Goal: Task Accomplishment & Management: Use online tool/utility

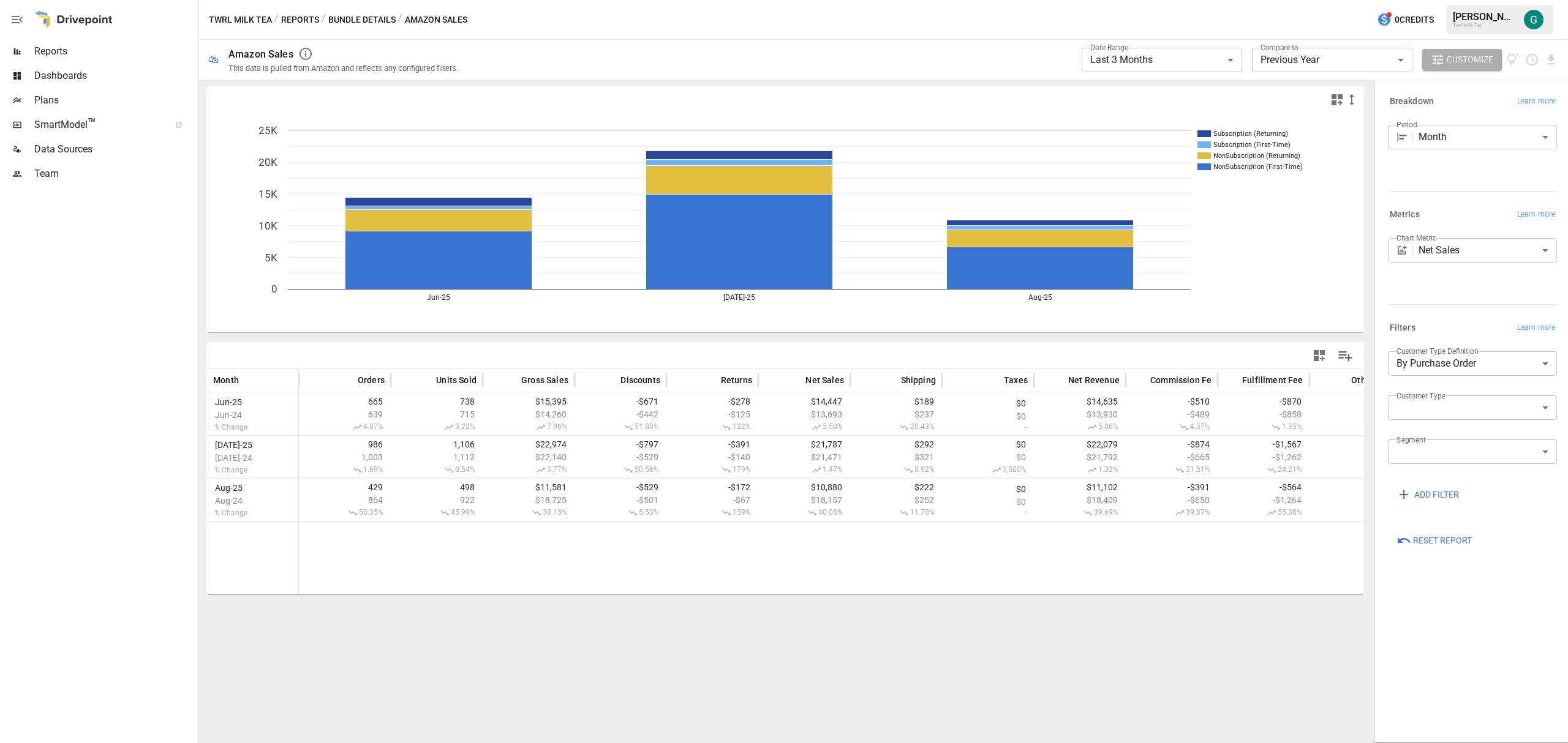
click at [1225, 0] on body "**********" at bounding box center [784, 0] width 1568 height 0
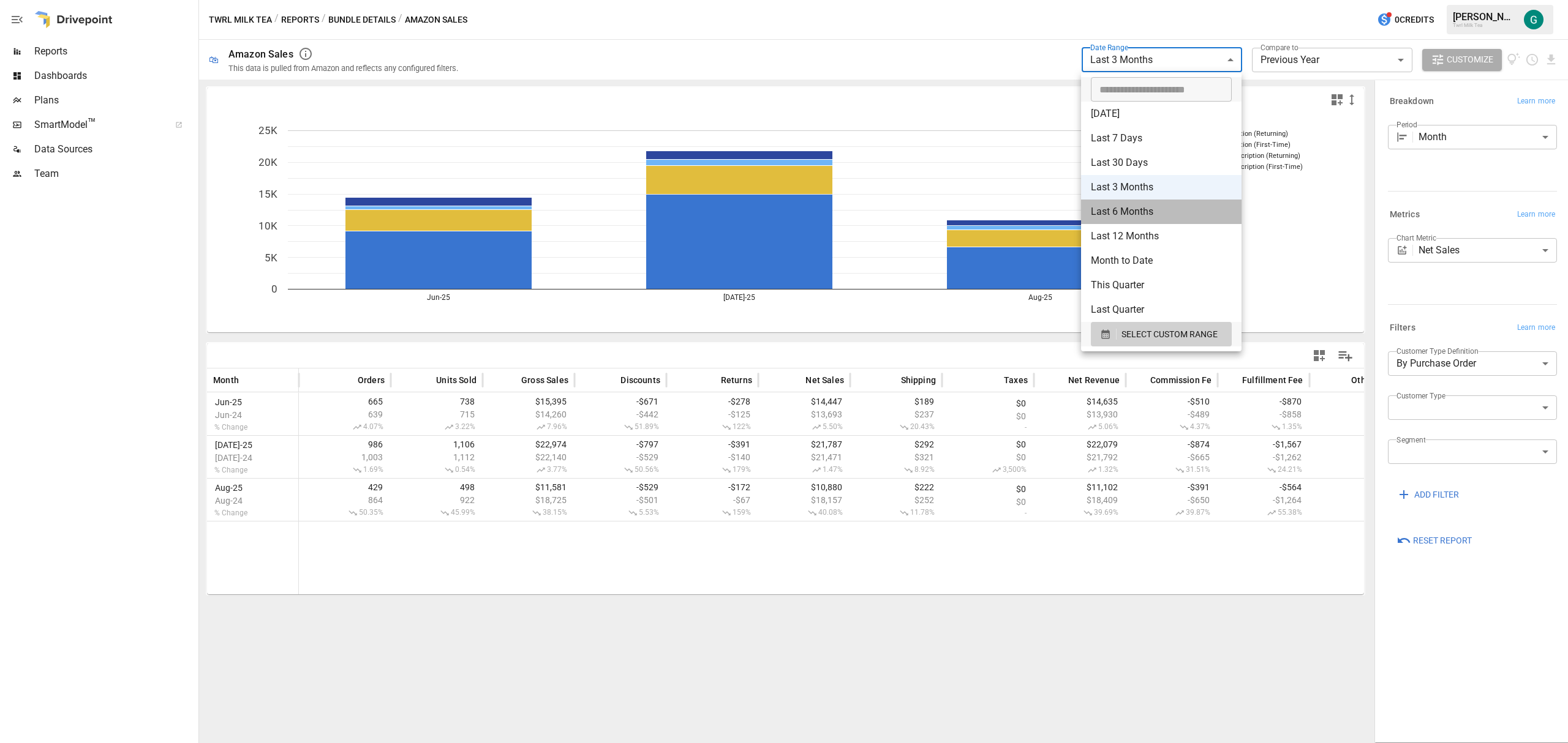
click at [1107, 213] on li "Last 6 Months" at bounding box center [1161, 211] width 161 height 25
type input "**********"
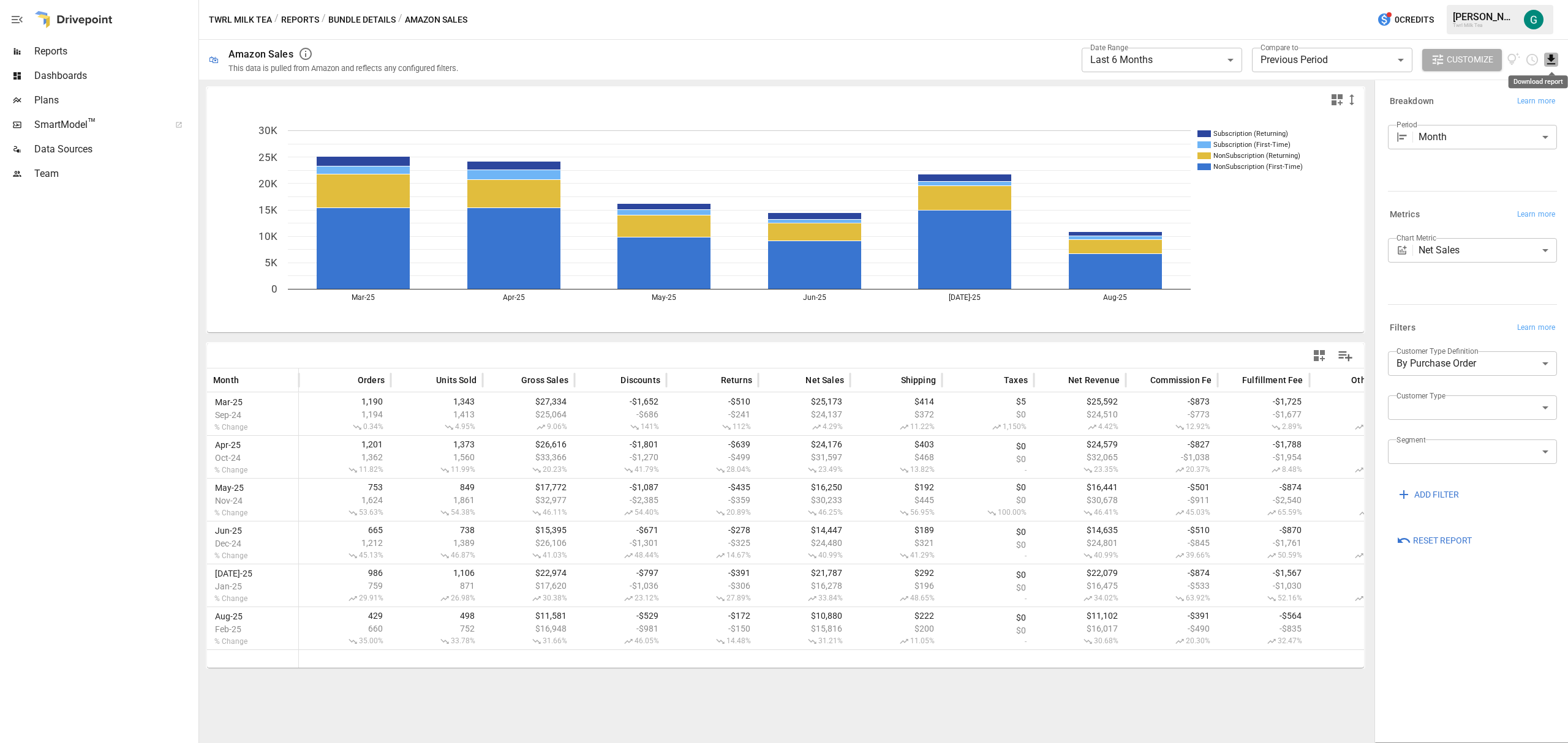
click at [1552, 63] on icon "Download report" at bounding box center [1551, 59] width 8 height 9
click at [1484, 106] on li "Download as CSV" at bounding box center [1509, 109] width 97 height 25
click at [1232, 0] on body "**********" at bounding box center [784, 0] width 1568 height 0
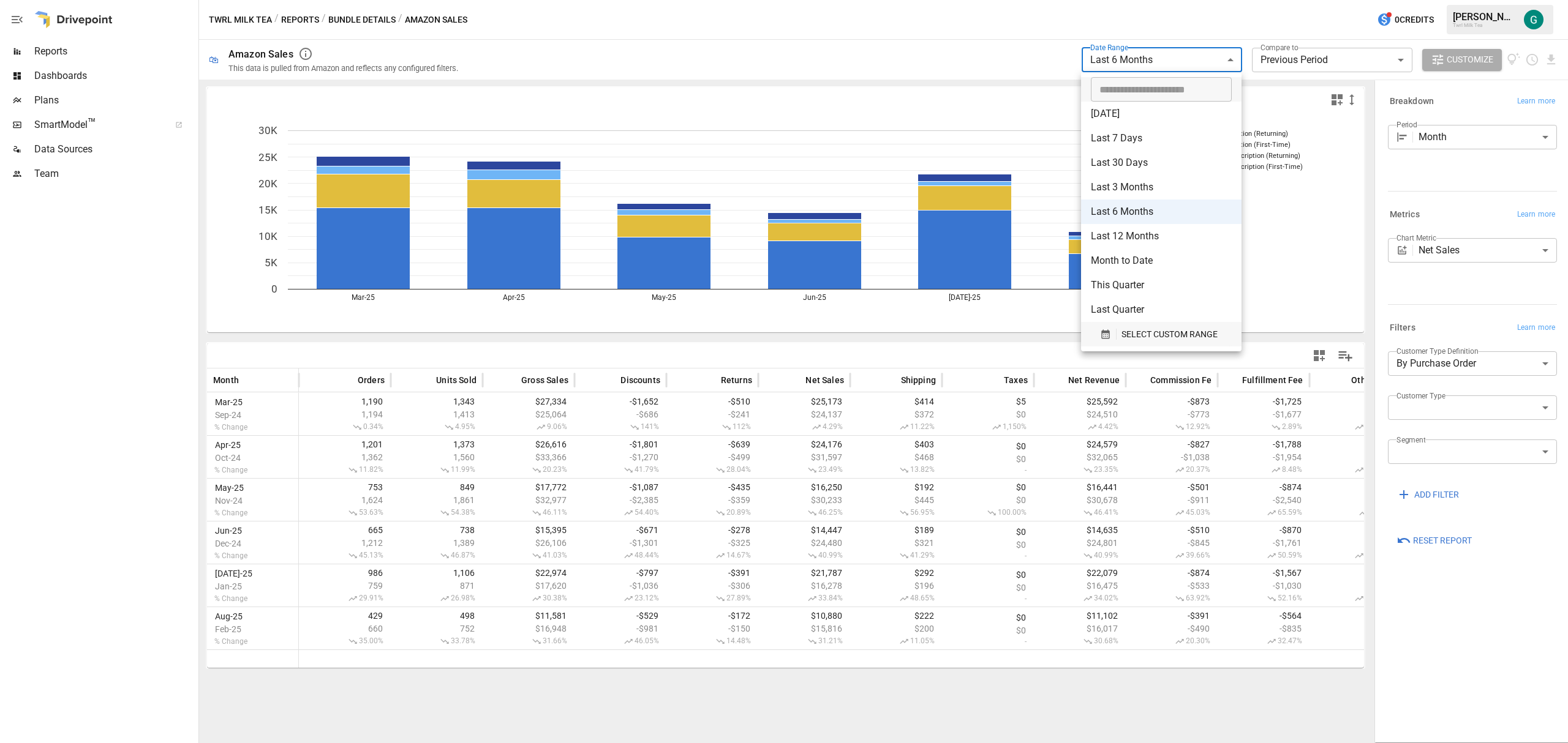
click at [1161, 330] on span "SELECT CUSTOM RANGE" at bounding box center [1169, 334] width 96 height 15
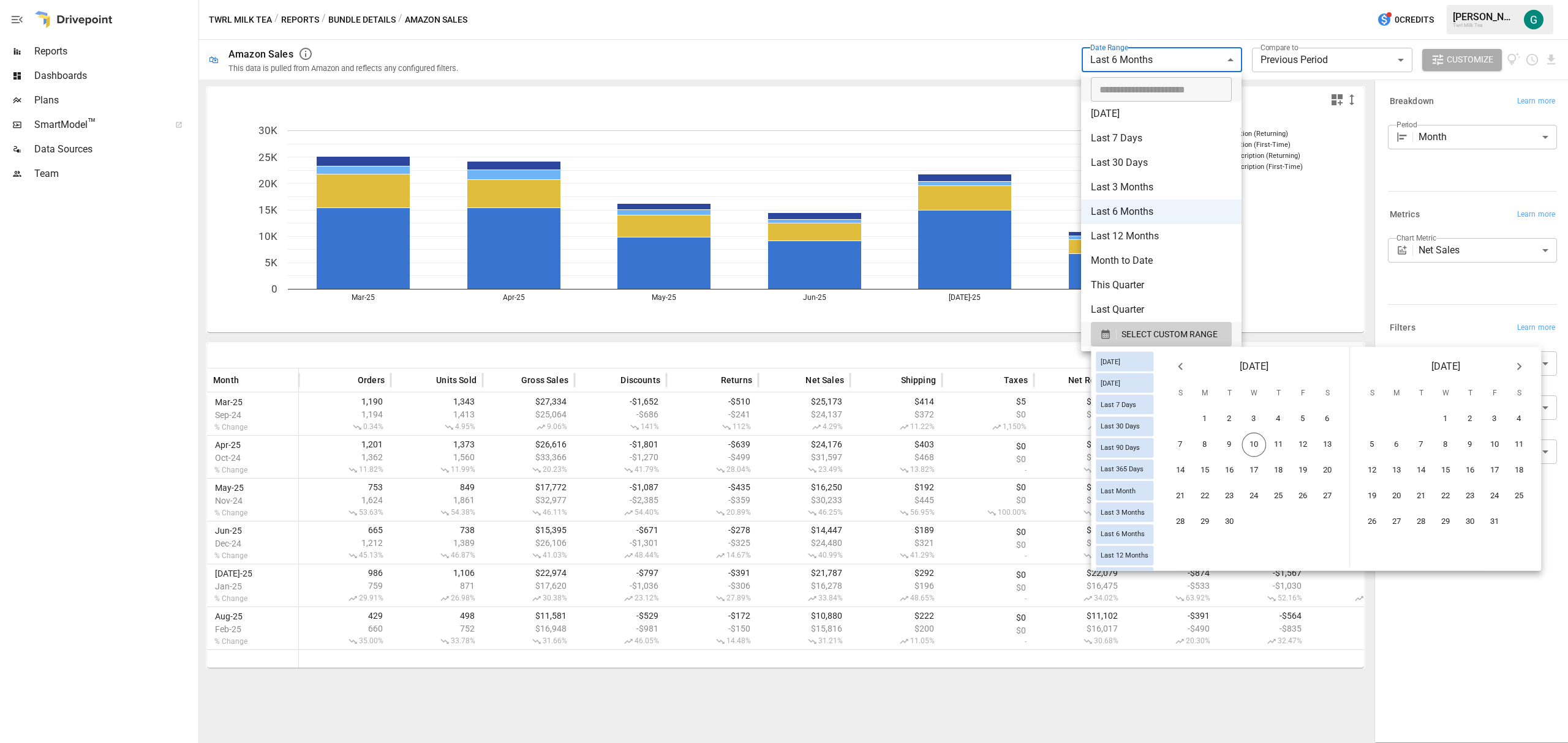
click at [1182, 367] on icon "Previous month" at bounding box center [1180, 366] width 5 height 8
click at [1182, 366] on icon "Previous month" at bounding box center [1180, 366] width 5 height 8
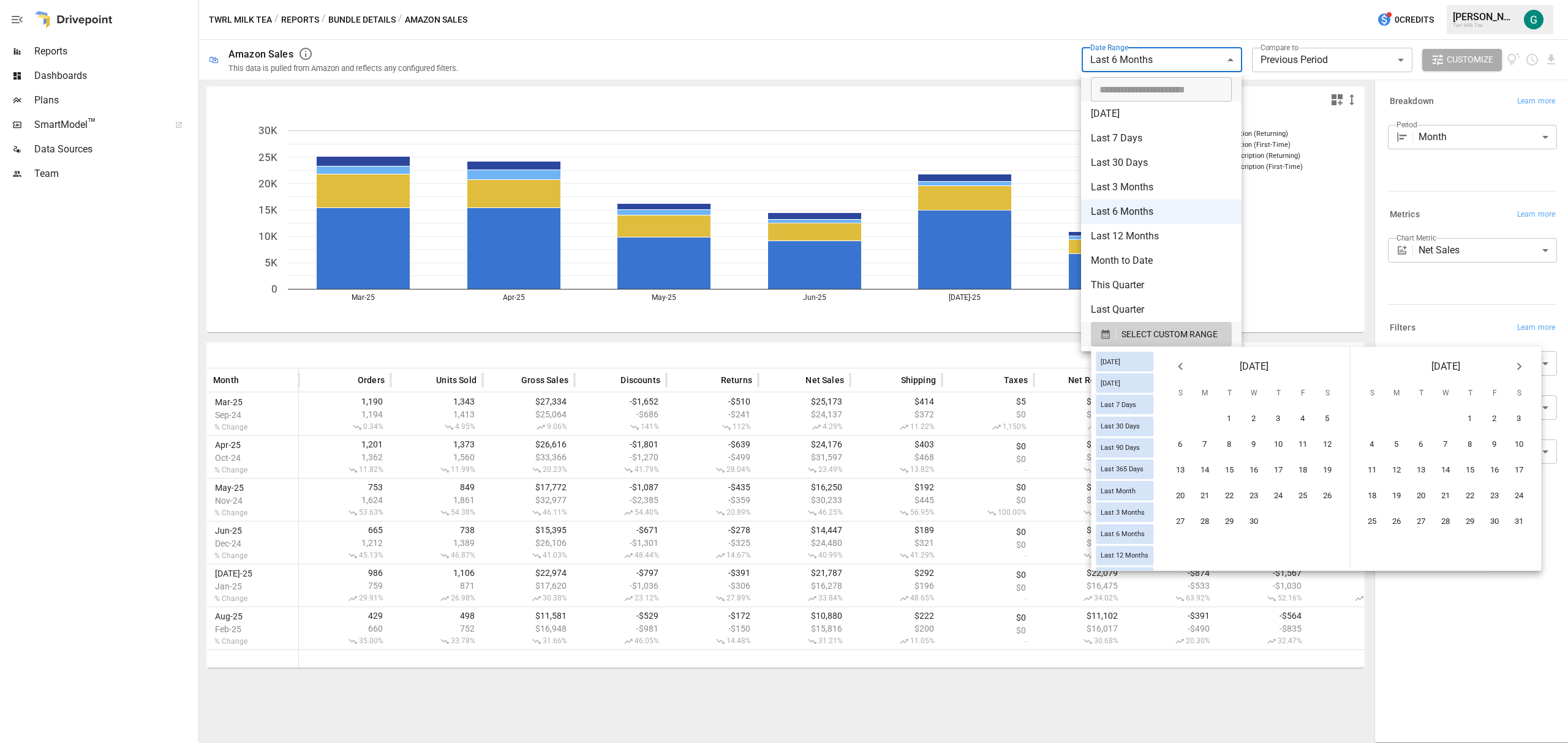
click at [1187, 366] on icon "Previous month" at bounding box center [1180, 367] width 15 height 15
click at [1338, 414] on button "1" at bounding box center [1328, 419] width 25 height 25
click at [1338, 420] on button "1" at bounding box center [1328, 419] width 25 height 25
type input "******"
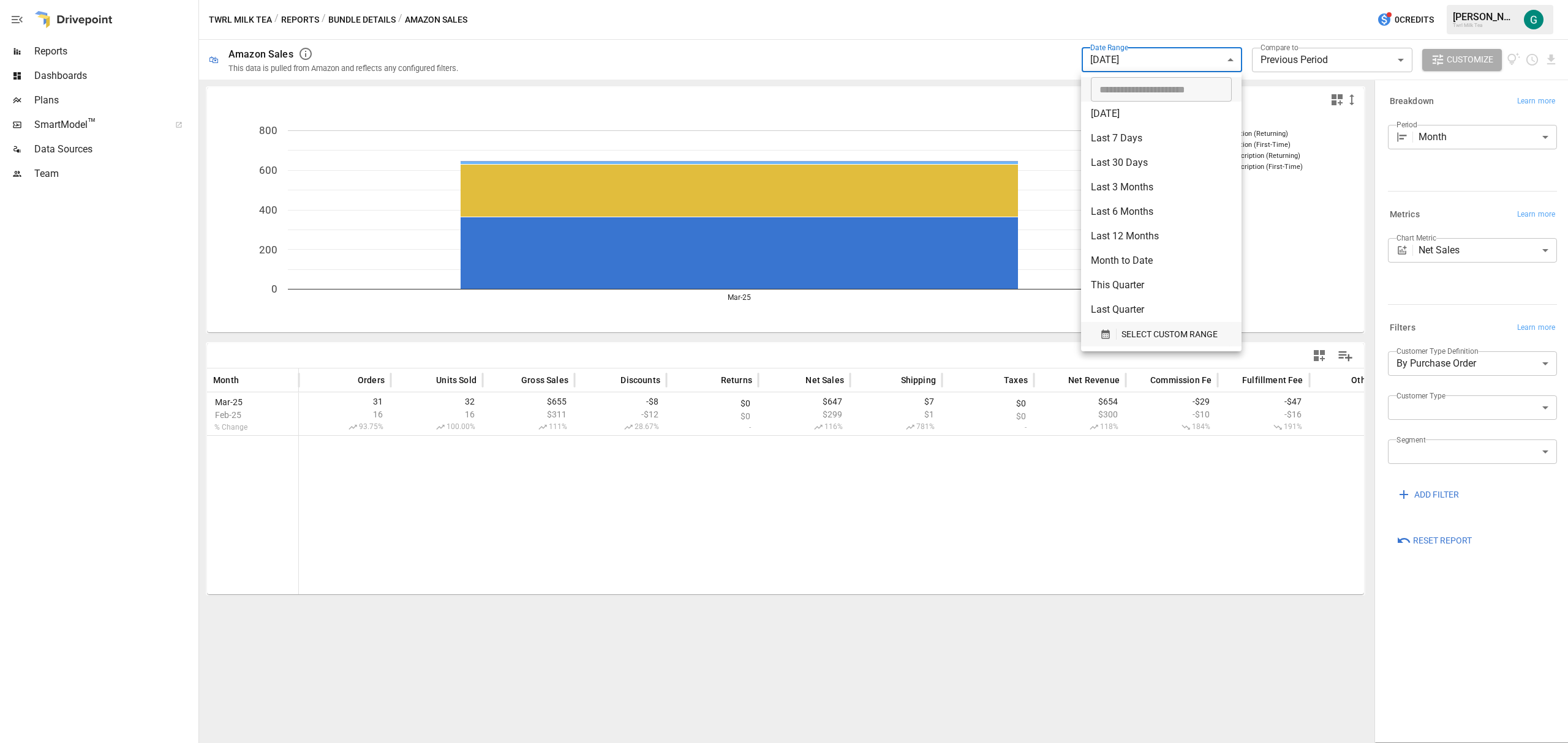
click at [1169, 334] on span "SELECT CUSTOM RANGE" at bounding box center [1169, 334] width 96 height 15
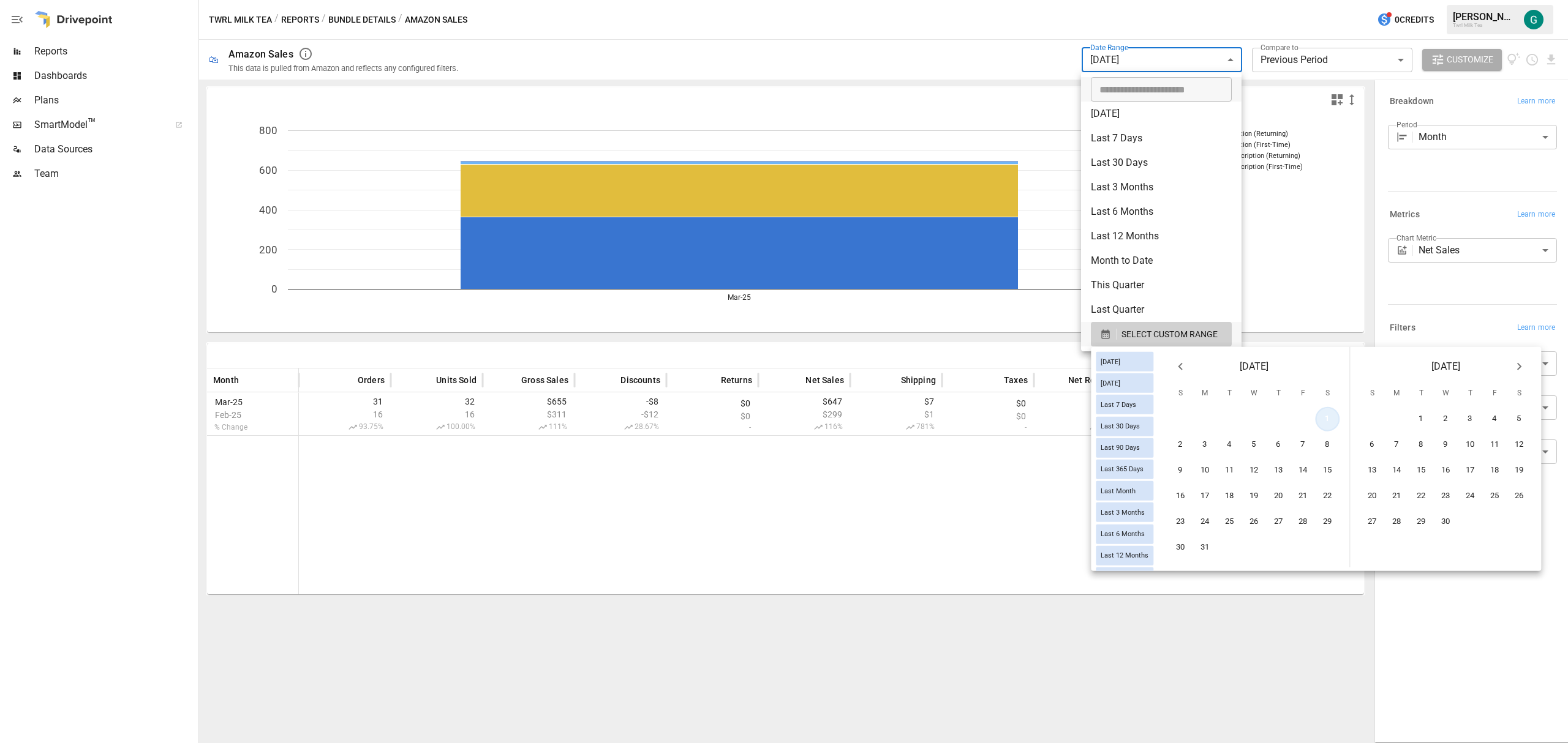
click at [1335, 422] on button "1" at bounding box center [1328, 419] width 25 height 25
click at [1526, 361] on icon "Next month" at bounding box center [1519, 367] width 15 height 15
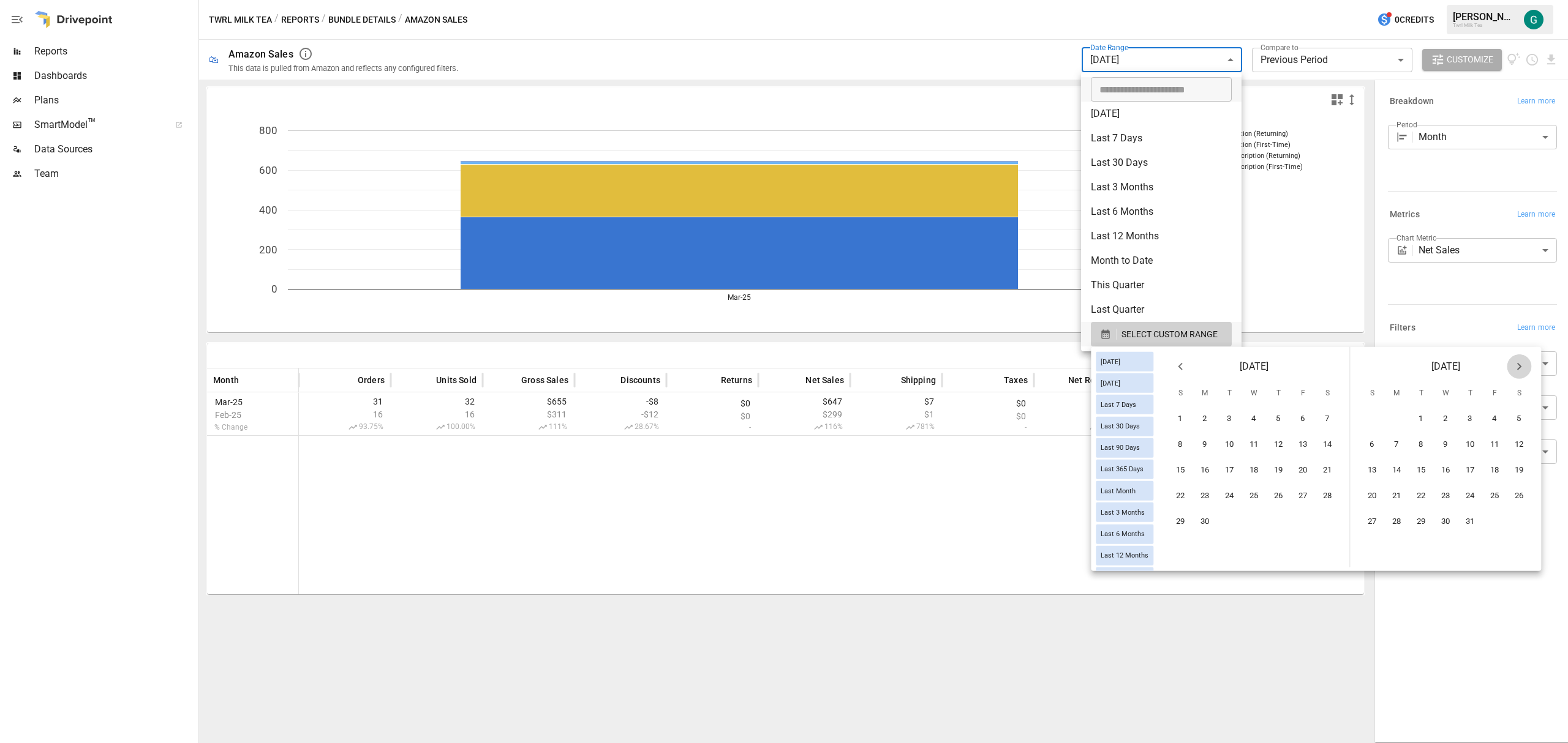
click at [1526, 361] on icon "Next month" at bounding box center [1519, 367] width 15 height 15
click at [1187, 365] on icon "Previous month" at bounding box center [1180, 367] width 15 height 15
click at [1265, 441] on button "10" at bounding box center [1254, 445] width 25 height 25
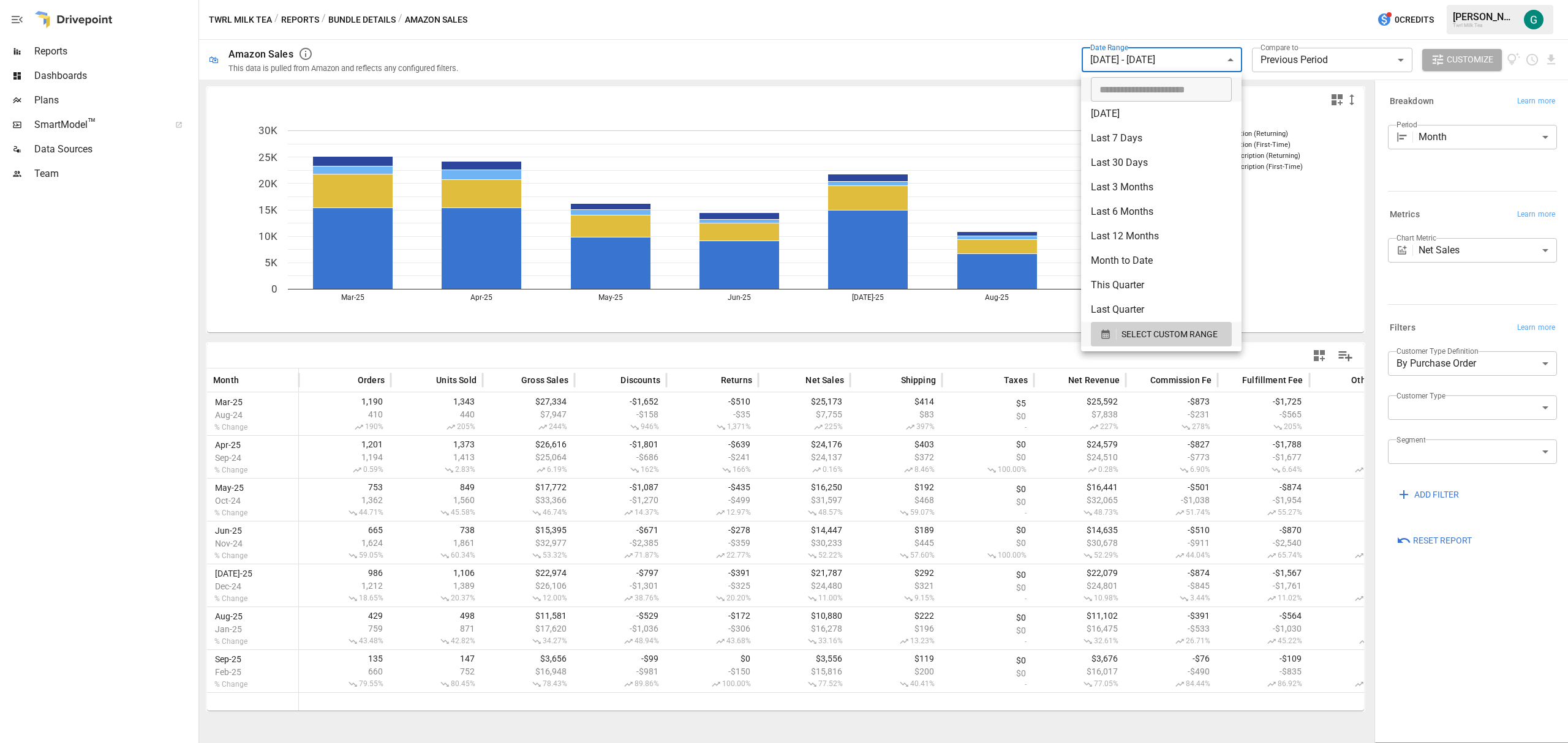
click at [1159, 61] on div at bounding box center [784, 371] width 1568 height 743
click at [1133, 0] on body "**********" at bounding box center [784, 0] width 1568 height 0
type input "**********"
click at [1176, 87] on input "**********" at bounding box center [1157, 90] width 132 height 25
click at [1165, 329] on span "SELECT CUSTOM RANGE" at bounding box center [1169, 334] width 96 height 15
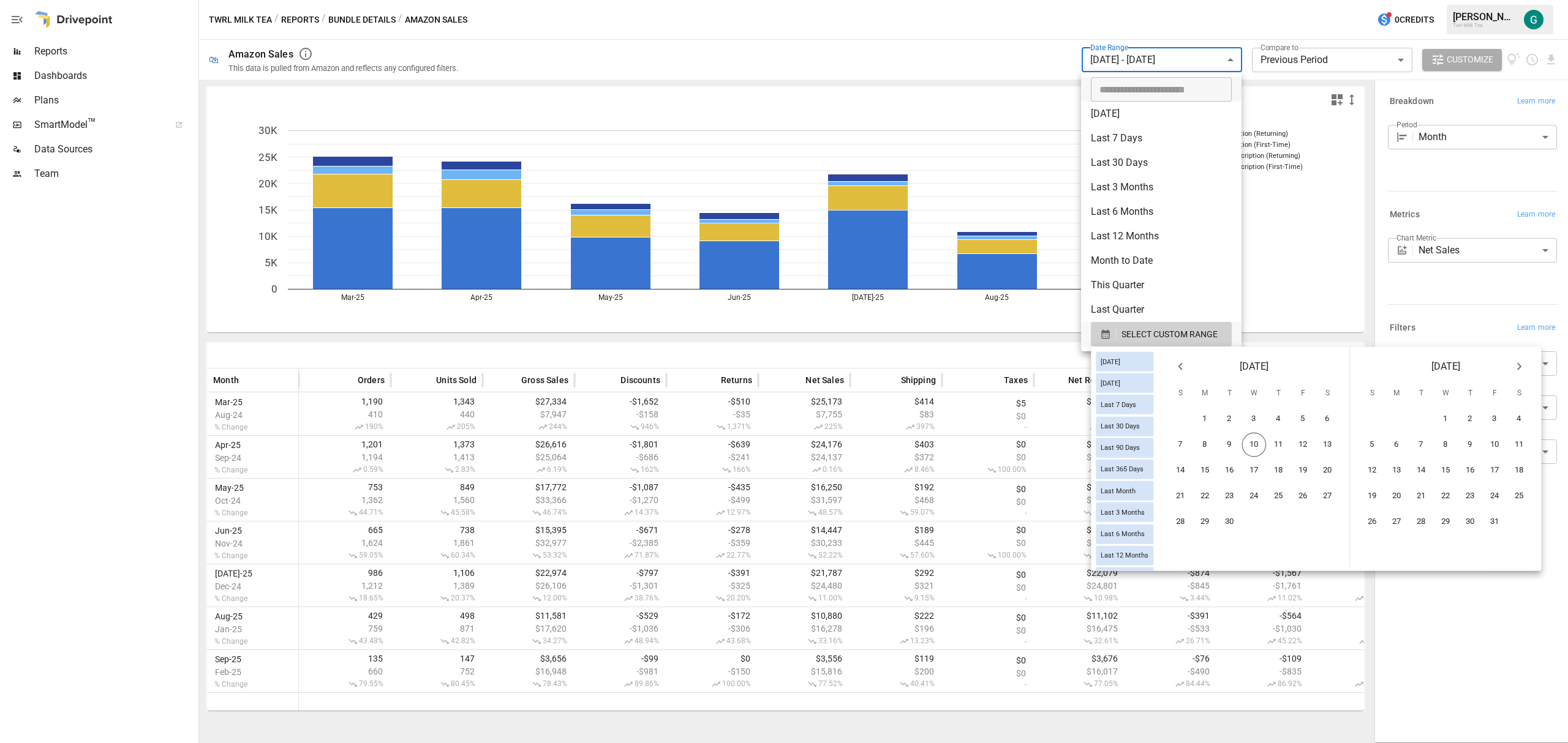
click at [1187, 370] on icon "Previous month" at bounding box center [1180, 367] width 15 height 15
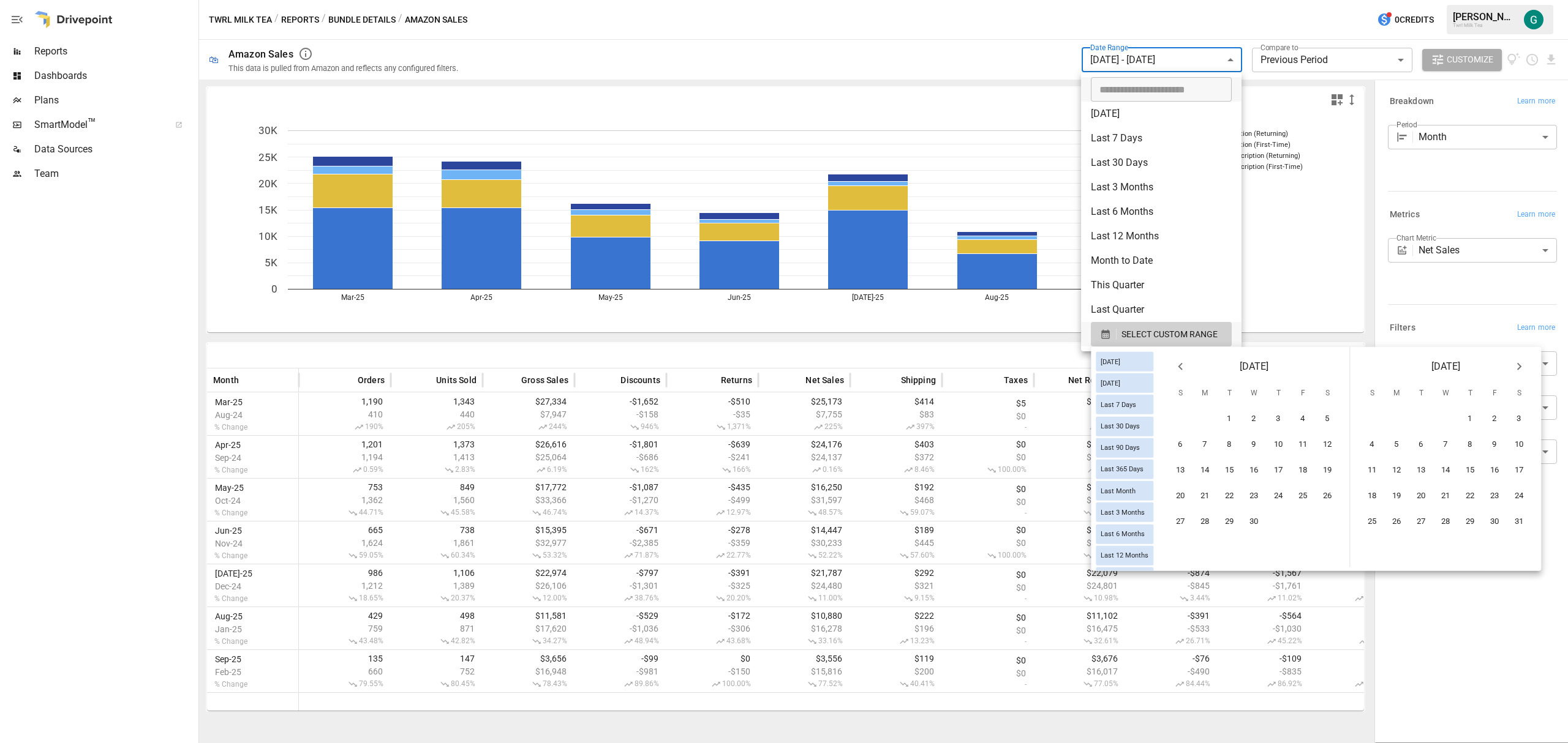
click at [1187, 370] on icon "Previous month" at bounding box center [1180, 367] width 15 height 15
click at [1525, 419] on button "1" at bounding box center [1519, 419] width 25 height 25
click at [1526, 368] on icon "Next month" at bounding box center [1519, 367] width 15 height 15
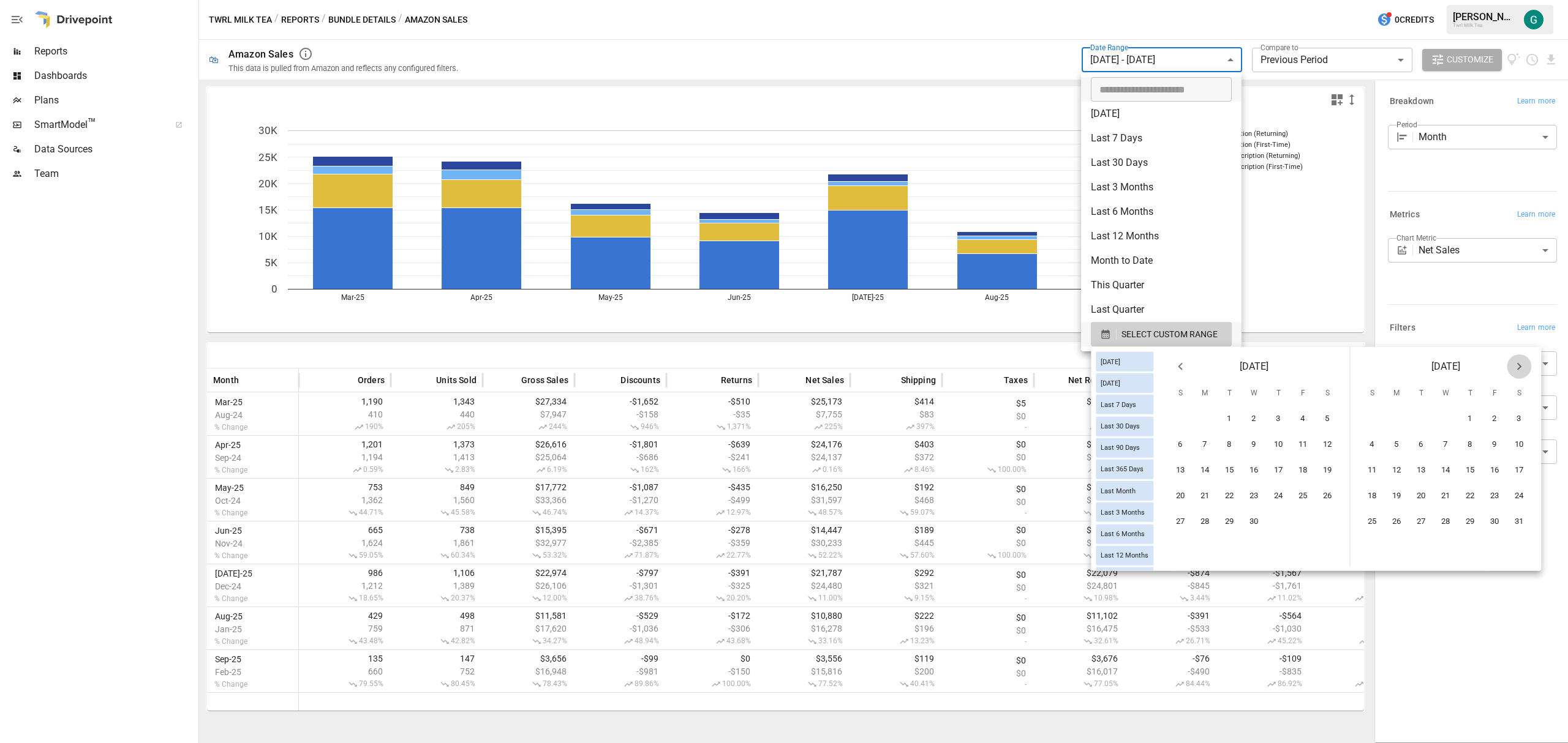
click at [1526, 368] on icon "Next month" at bounding box center [1519, 367] width 15 height 15
drag, startPoint x: 1192, startPoint y: 537, endPoint x: 1184, endPoint y: 536, distance: 8.1
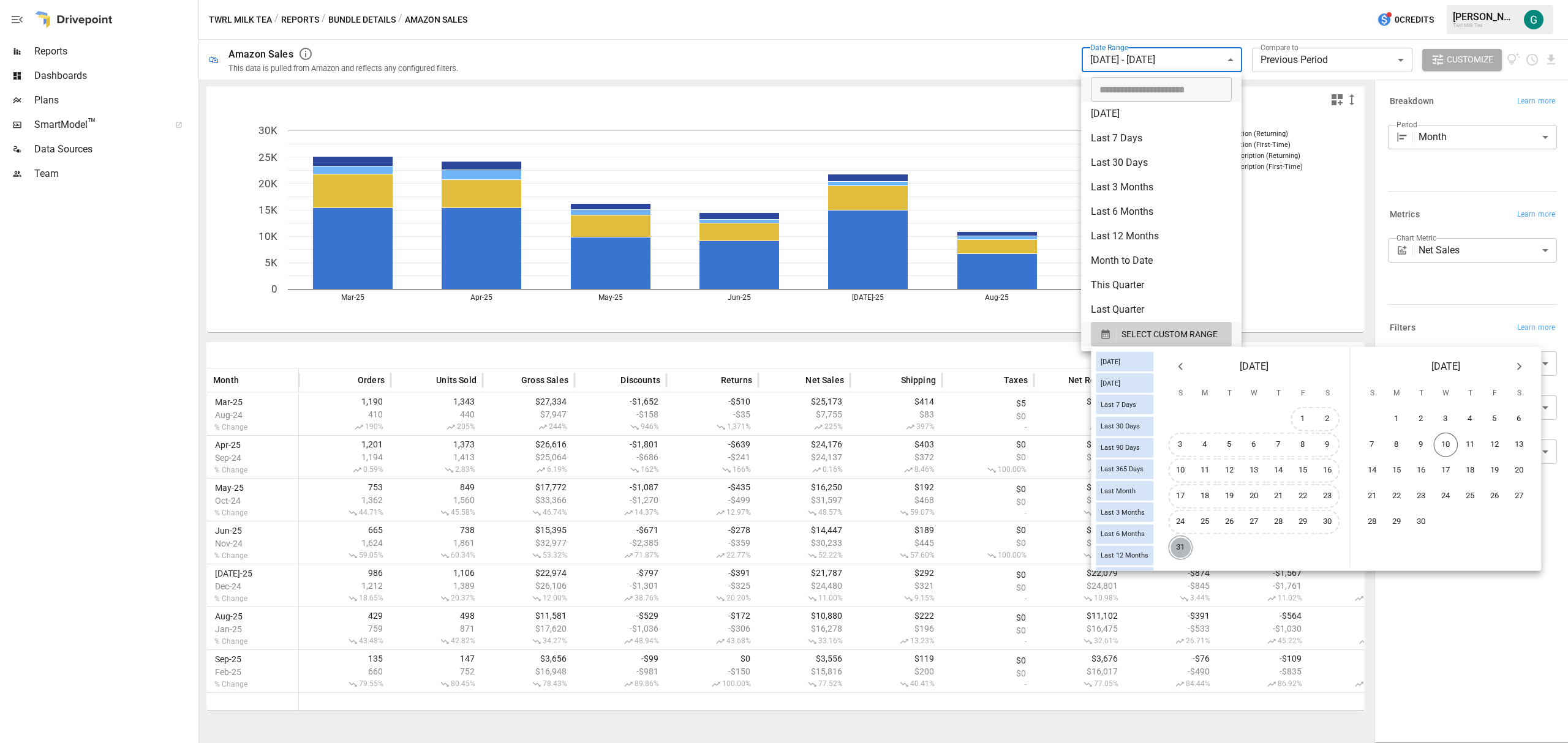
click at [1191, 537] on button "31" at bounding box center [1181, 548] width 25 height 25
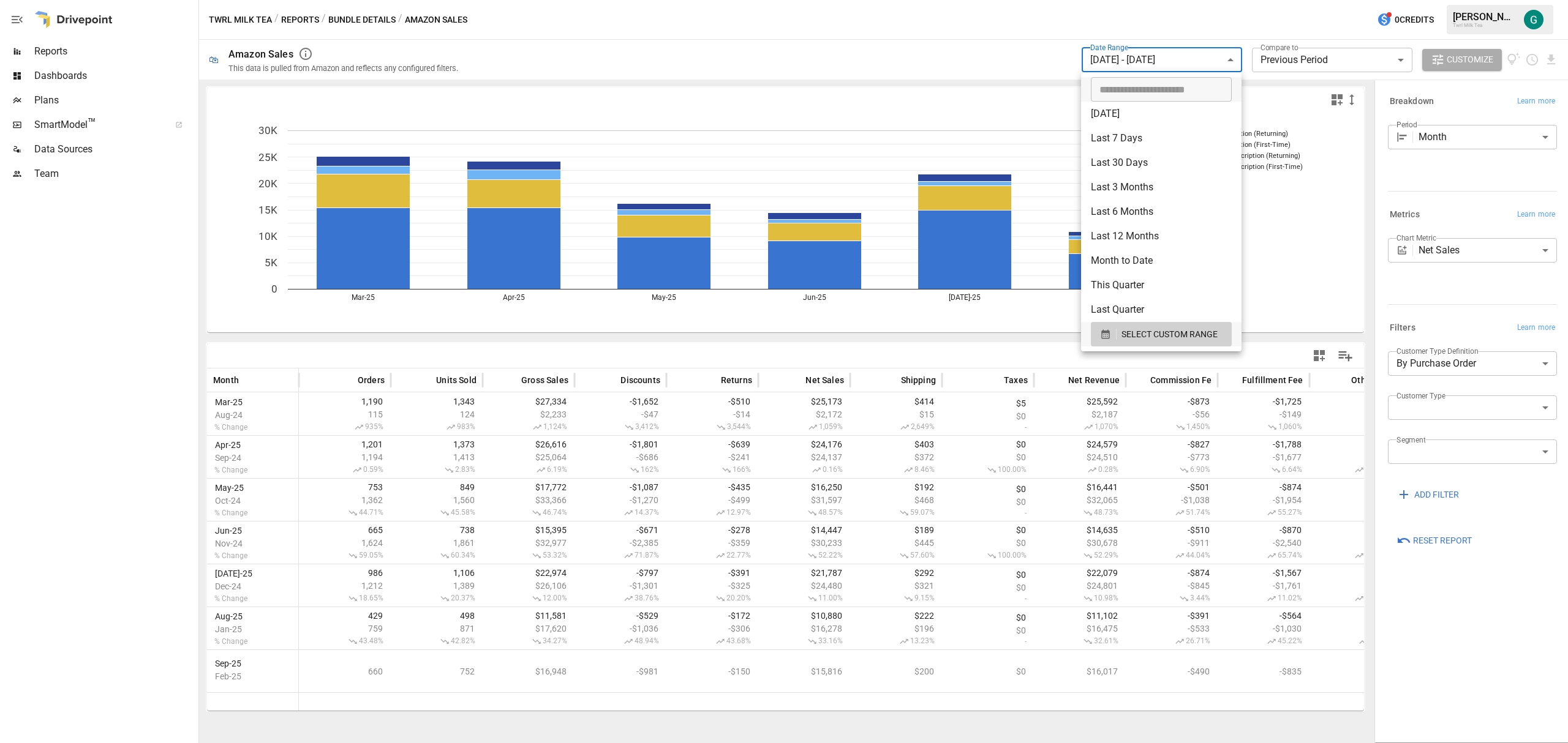
drag, startPoint x: 1458, startPoint y: 605, endPoint x: 1454, endPoint y: 583, distance: 22.4
click at [1458, 606] on div at bounding box center [784, 371] width 1568 height 743
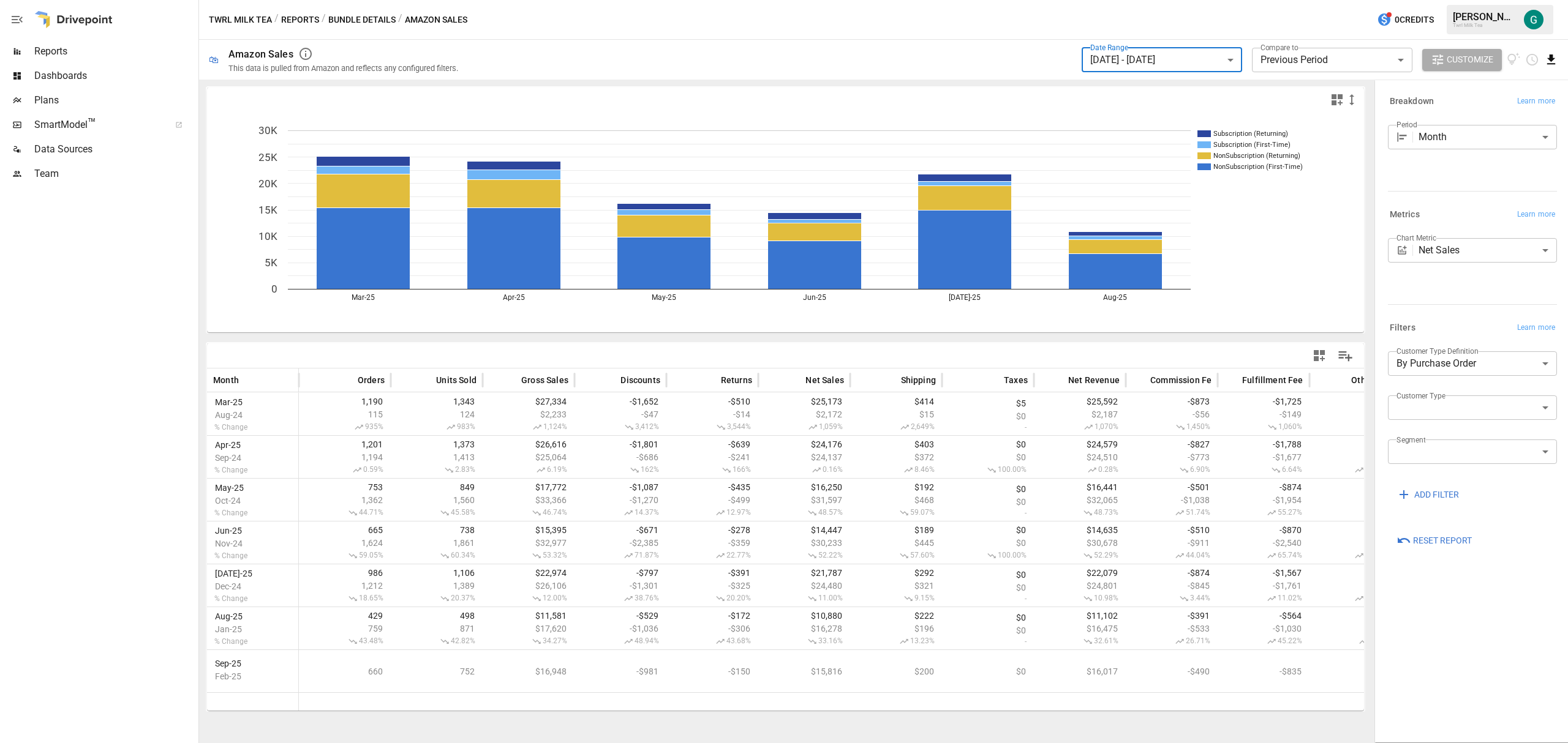
click at [1552, 59] on icon "Download report" at bounding box center [1551, 59] width 8 height 9
click at [1509, 113] on li "Download as CSV" at bounding box center [1509, 109] width 97 height 25
click at [1321, 351] on icon "button" at bounding box center [1320, 356] width 11 height 11
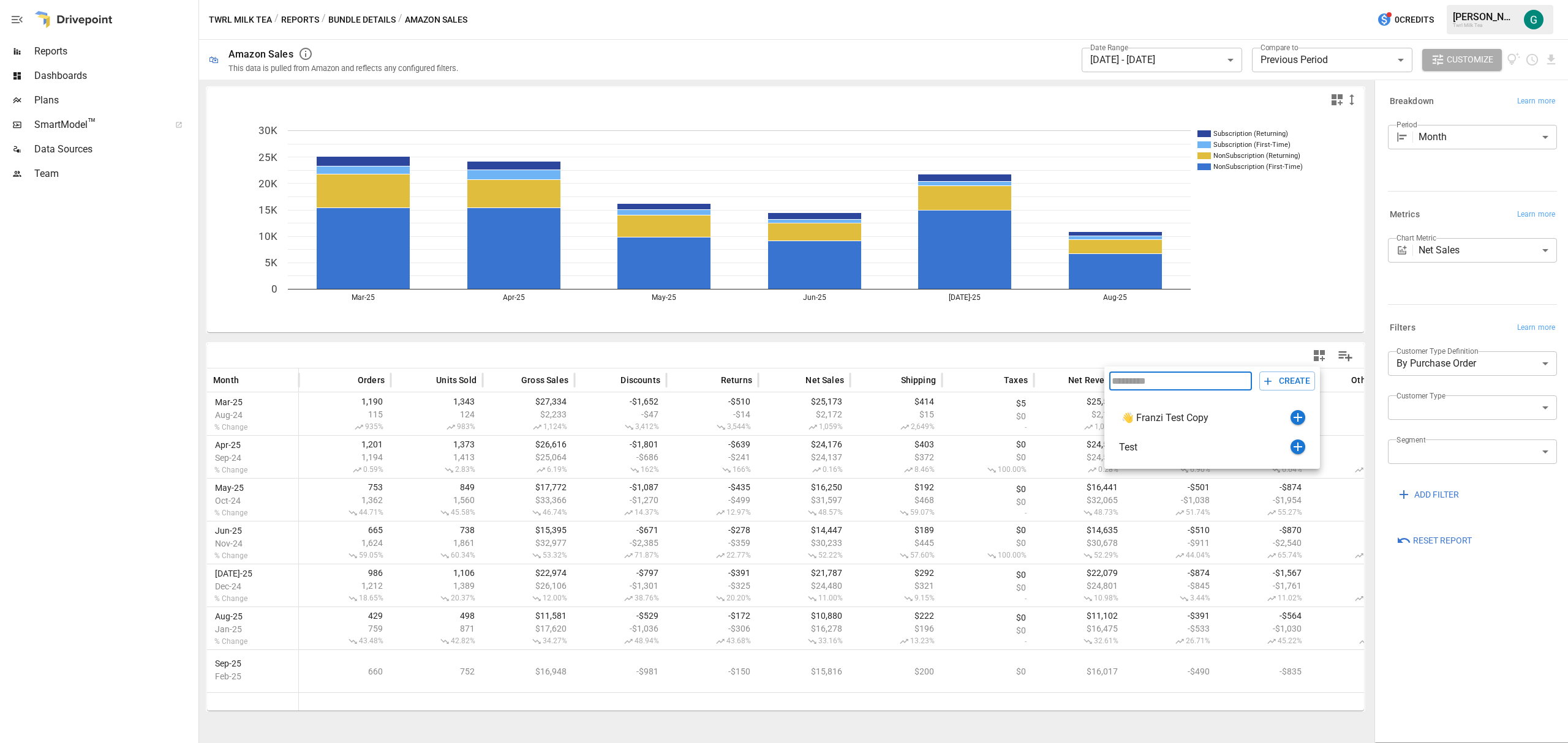
click at [1352, 359] on div at bounding box center [784, 371] width 1568 height 743
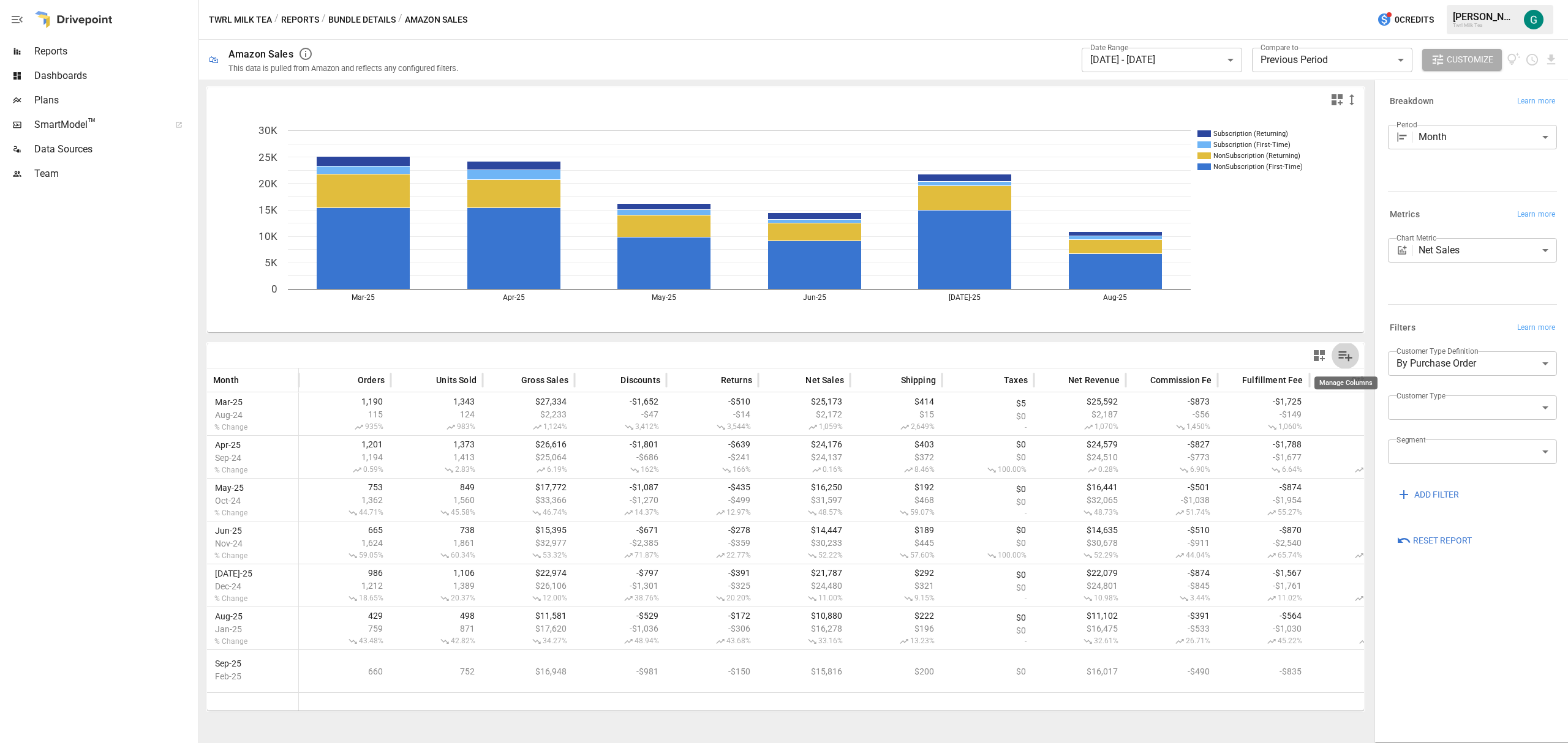
click at [1345, 356] on icon "Manage Columns" at bounding box center [1345, 356] width 14 height 10
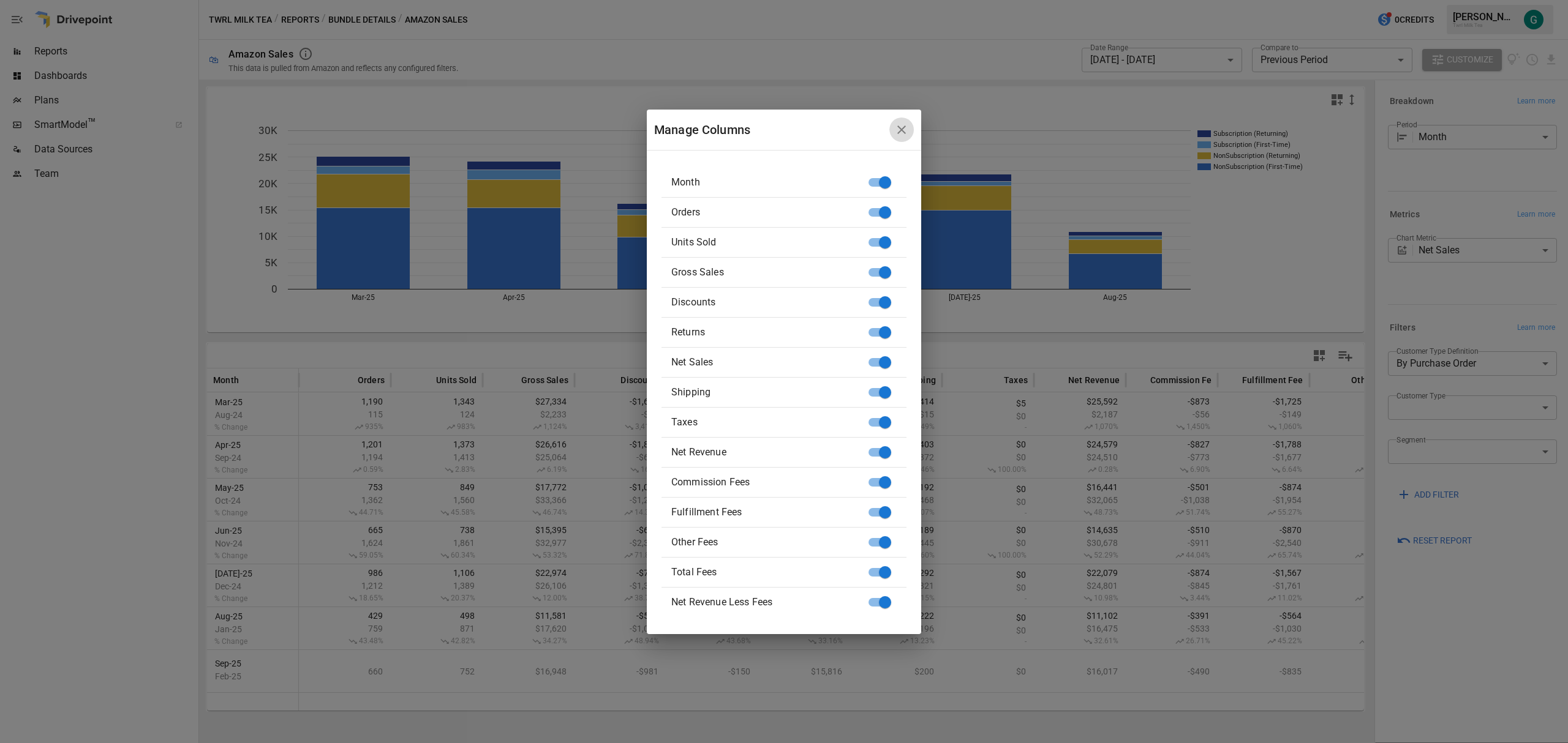
click at [905, 133] on icon "button" at bounding box center [902, 130] width 15 height 15
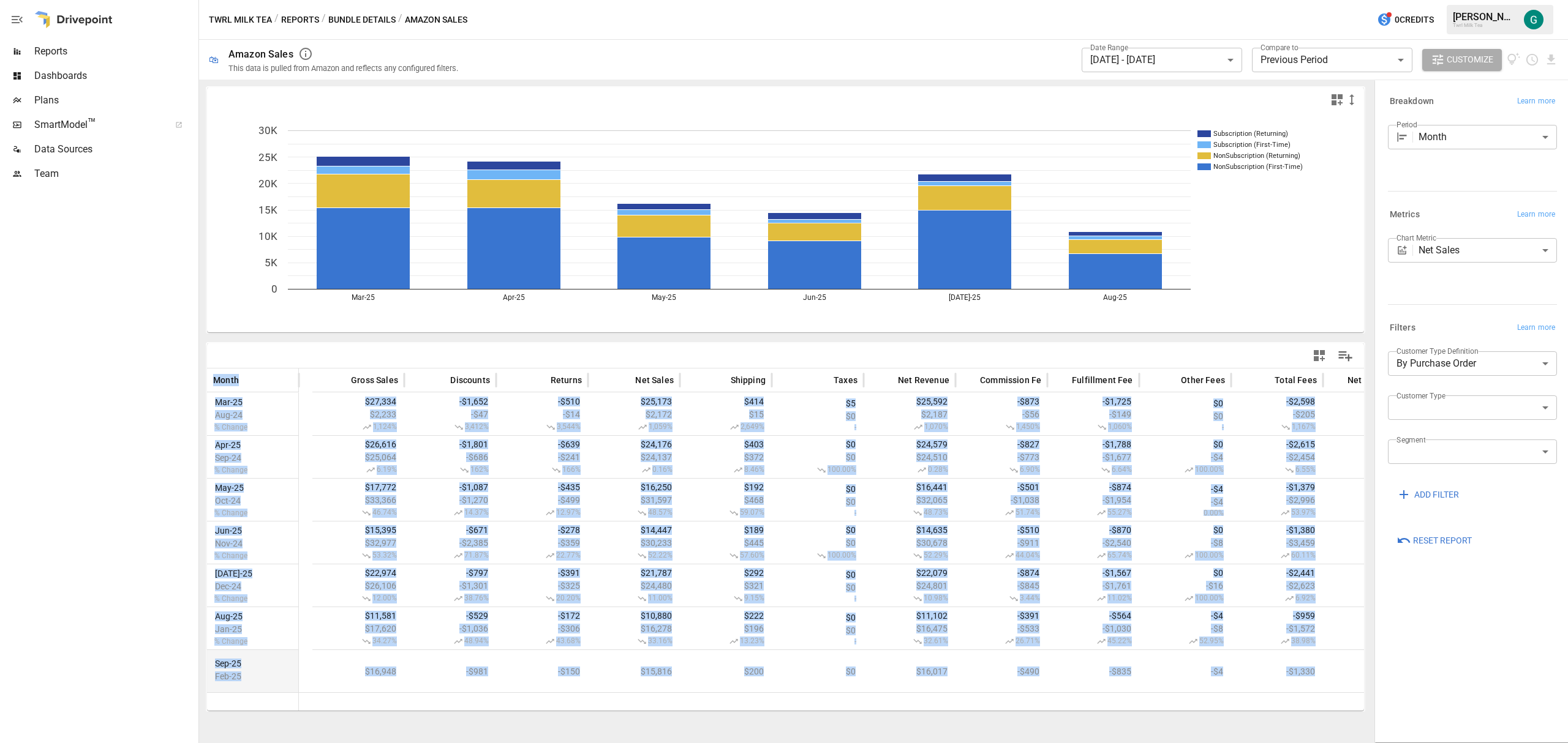
scroll to position [0, 220]
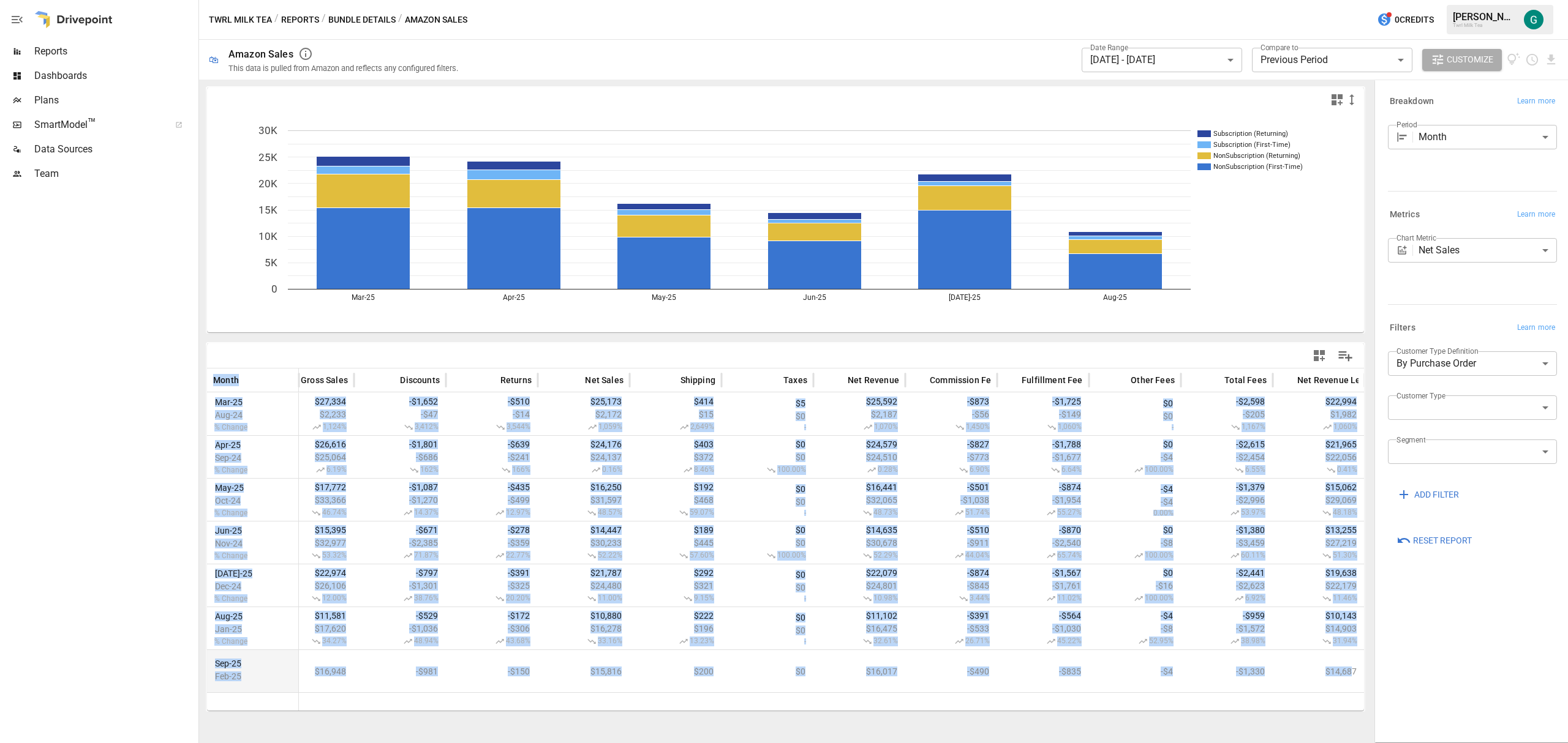
drag, startPoint x: 202, startPoint y: 377, endPoint x: 1353, endPoint y: 671, distance: 1188.0
click at [1353, 671] on div "Subscription (Returning) Subscription (First-Time) NonSubscription (Returning) …" at bounding box center [785, 411] width 1172 height 664
copy div "Month Units Sold Gross Sales Discounts Returns Net Sales Shipping Taxes Net Rev…"
click at [92, 454] on div at bounding box center [97, 464] width 196 height 557
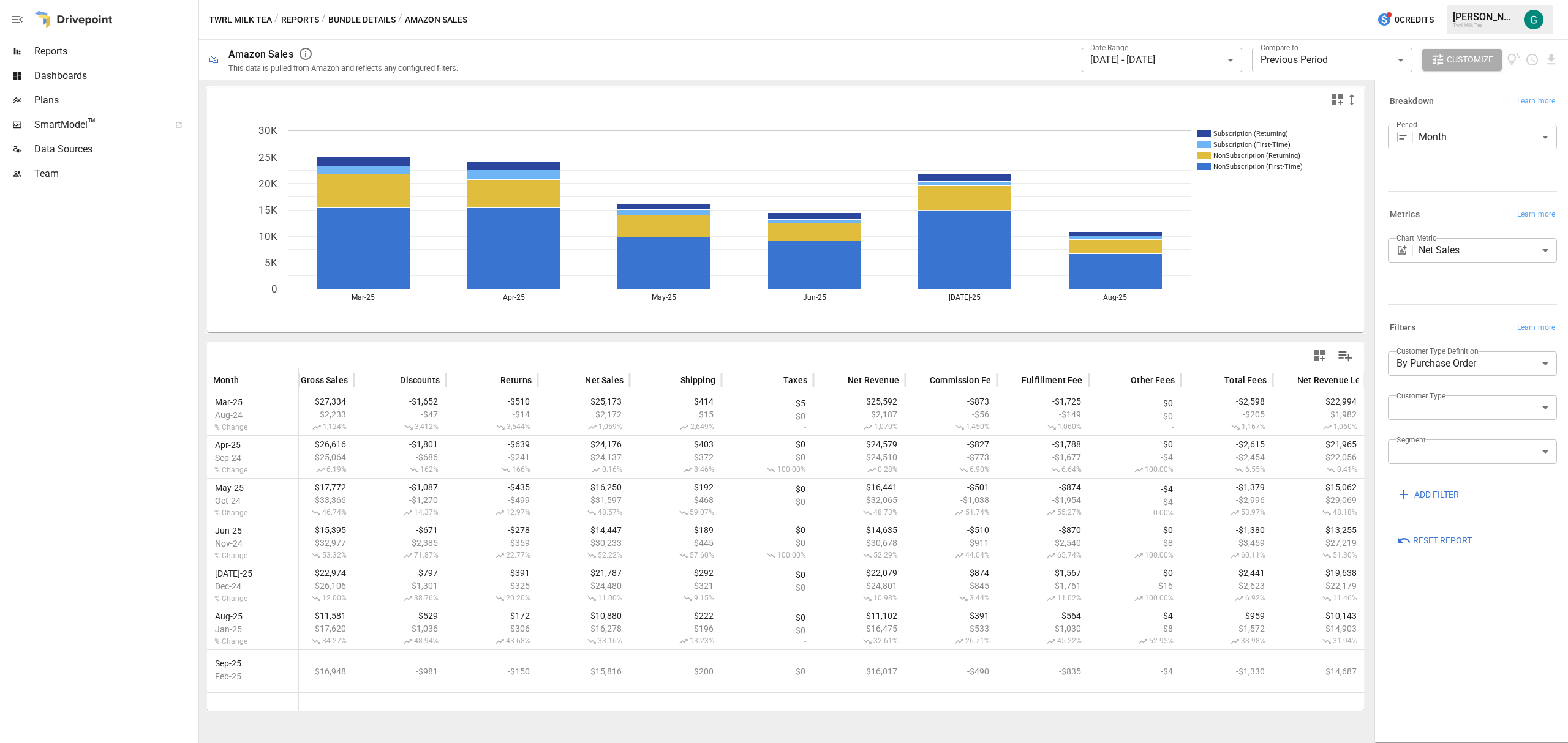
click at [268, 711] on div "Subscription (Returning) Subscription (First-Time) NonSubscription (Returning) …" at bounding box center [785, 411] width 1172 height 664
click at [657, 495] on span "$468" at bounding box center [675, 499] width 79 height 9
